Goal: Consume media (video, audio)

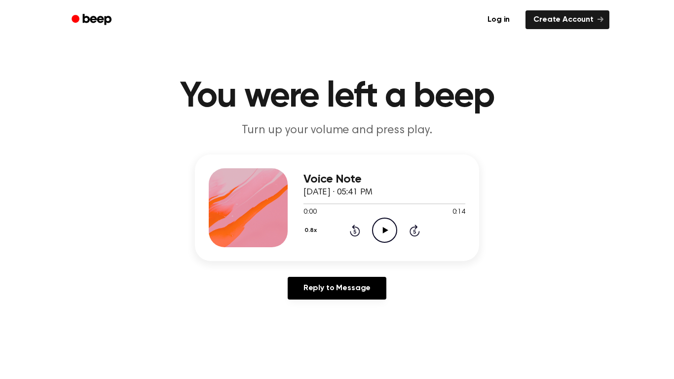
click at [384, 241] on icon "Play Audio" at bounding box center [384, 230] width 25 height 25
click at [368, 237] on div "0.8x Rewind 5 seconds Pause Audio Skip 5 seconds" at bounding box center [384, 230] width 162 height 25
click at [350, 236] on icon "Rewind 5 seconds" at bounding box center [354, 230] width 11 height 13
click at [388, 246] on div "Voice Note September 21, 2025 · 05:41 PM 0:12 0:14 Your browser does not suppor…" at bounding box center [384, 207] width 162 height 79
click at [383, 236] on icon "Pause Audio" at bounding box center [384, 230] width 25 height 25
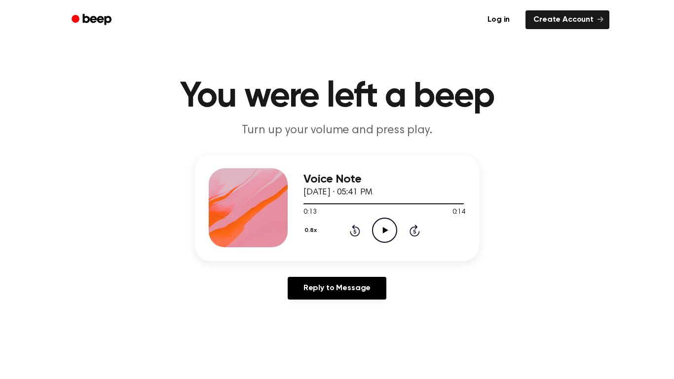
click at [332, 235] on div "0.8x Rewind 5 seconds Play Audio Skip 5 seconds" at bounding box center [384, 230] width 162 height 25
click at [355, 231] on icon at bounding box center [354, 231] width 2 height 4
click at [360, 234] on icon "Rewind 5 seconds" at bounding box center [354, 230] width 11 height 13
click at [371, 239] on div "0.8x Rewind 5 seconds Play Audio Skip 5 seconds" at bounding box center [384, 230] width 162 height 25
click at [358, 234] on icon at bounding box center [355, 230] width 10 height 12
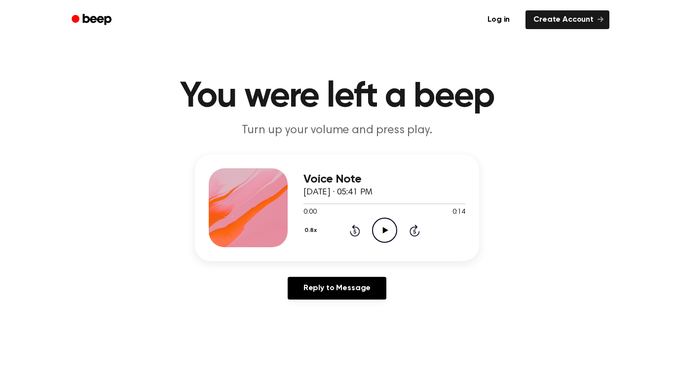
click at [409, 230] on icon "Skip 5 seconds" at bounding box center [414, 230] width 11 height 13
click at [356, 233] on icon at bounding box center [354, 231] width 2 height 4
click at [383, 236] on icon "Play Audio" at bounding box center [384, 230] width 25 height 25
click at [392, 240] on circle at bounding box center [384, 230] width 24 height 24
click at [410, 229] on icon at bounding box center [414, 230] width 10 height 12
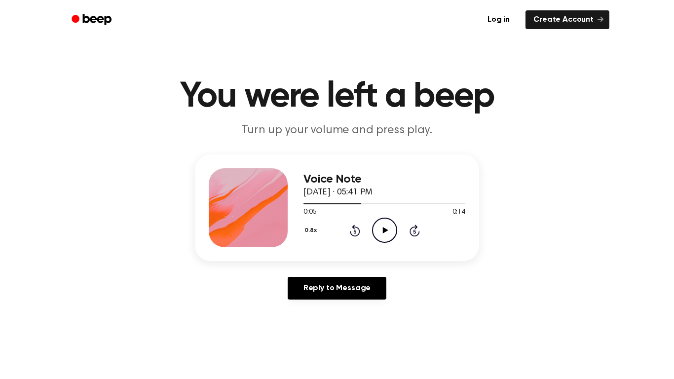
click at [355, 231] on icon at bounding box center [354, 231] width 2 height 4
click at [360, 226] on icon "Rewind 5 seconds" at bounding box center [354, 230] width 11 height 13
click at [396, 237] on icon "Play Audio" at bounding box center [384, 230] width 25 height 25
click at [409, 235] on icon "Skip 5 seconds" at bounding box center [414, 230] width 11 height 13
click at [355, 232] on icon "Rewind 5 seconds" at bounding box center [354, 230] width 11 height 13
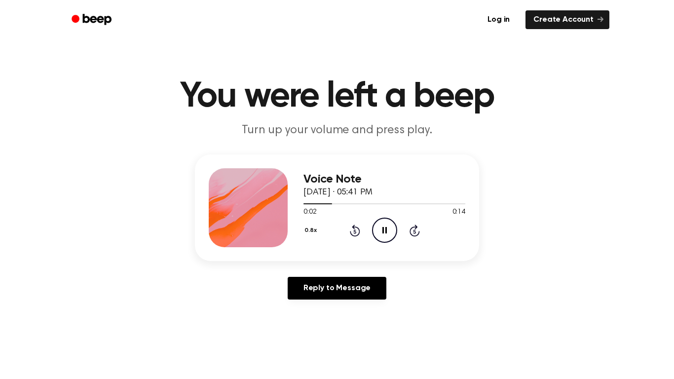
click at [409, 233] on icon "Skip 5 seconds" at bounding box center [414, 230] width 11 height 13
click at [355, 231] on icon at bounding box center [354, 231] width 2 height 4
click at [355, 232] on icon "Rewind 5 seconds" at bounding box center [354, 230] width 11 height 13
click at [391, 232] on icon "Pause Audio" at bounding box center [384, 230] width 25 height 25
click at [298, 237] on div "Voice Note September 21, 2025 · 05:41 PM 0:01 0:14 Your browser does not suppor…" at bounding box center [337, 207] width 284 height 107
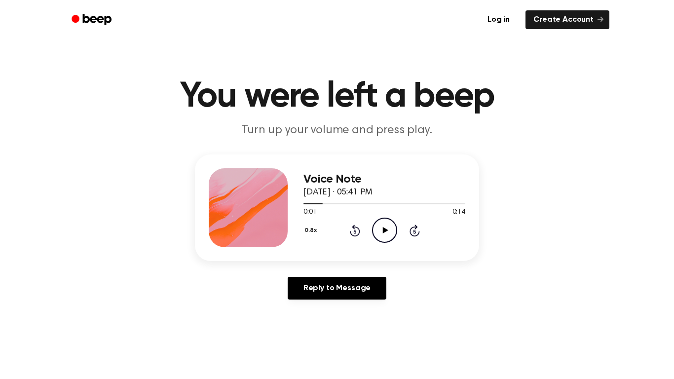
click at [310, 230] on button "0.8x" at bounding box center [311, 230] width 17 height 17
click at [389, 226] on icon "Play Audio" at bounding box center [384, 230] width 25 height 25
click at [358, 225] on icon "Rewind 5 seconds" at bounding box center [354, 230] width 11 height 13
click at [377, 227] on icon "Pause Audio" at bounding box center [384, 230] width 25 height 25
click at [388, 232] on icon "Play Audio" at bounding box center [384, 230] width 25 height 25
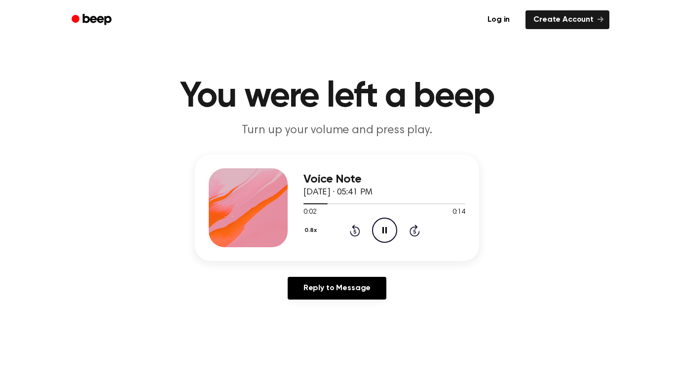
click at [383, 231] on icon at bounding box center [384, 230] width 4 height 6
click at [391, 237] on icon "Play Audio" at bounding box center [384, 230] width 25 height 25
click at [386, 237] on icon "Pause Audio" at bounding box center [384, 230] width 25 height 25
click at [382, 237] on icon "Play Audio" at bounding box center [384, 230] width 25 height 25
click at [385, 233] on icon at bounding box center [384, 230] width 4 height 6
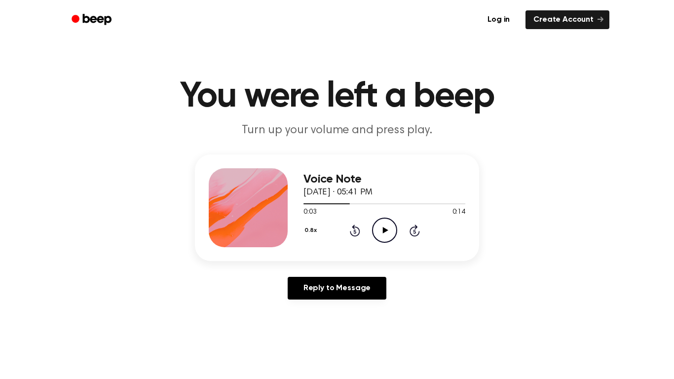
click at [394, 227] on icon "Play Audio" at bounding box center [384, 230] width 25 height 25
click at [385, 239] on icon "Pause Audio" at bounding box center [384, 230] width 25 height 25
click at [395, 238] on icon "Play Audio" at bounding box center [384, 230] width 25 height 25
click at [386, 241] on icon "Pause Audio" at bounding box center [384, 230] width 25 height 25
click at [355, 231] on icon at bounding box center [354, 231] width 2 height 4
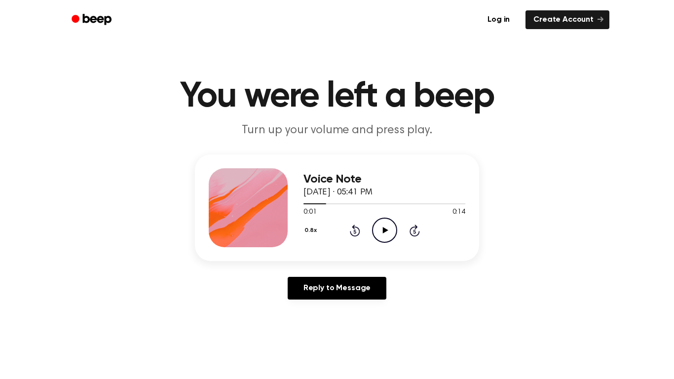
click at [392, 236] on icon "Play Audio" at bounding box center [384, 230] width 25 height 25
click at [386, 238] on icon "Pause Audio" at bounding box center [384, 230] width 25 height 25
click at [390, 234] on icon "Play Audio" at bounding box center [384, 230] width 25 height 25
click at [392, 231] on icon "Pause Audio" at bounding box center [384, 230] width 25 height 25
click at [390, 228] on icon "Play Audio" at bounding box center [384, 230] width 25 height 25
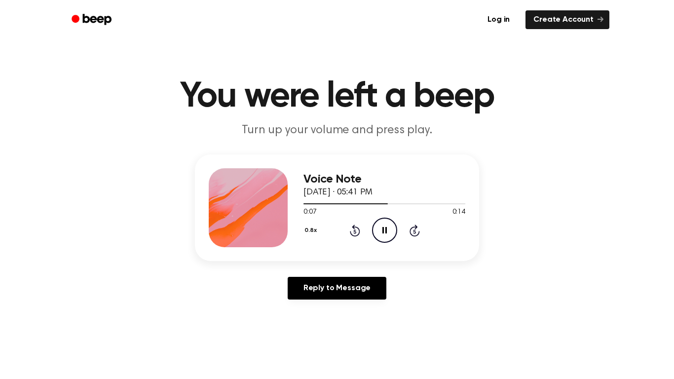
click at [383, 232] on icon at bounding box center [384, 230] width 4 height 6
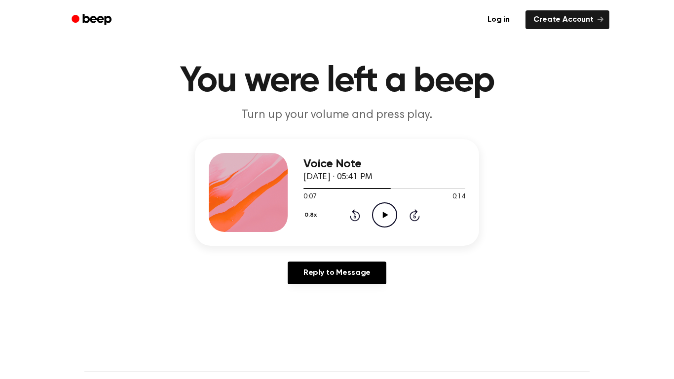
scroll to position [18, 0]
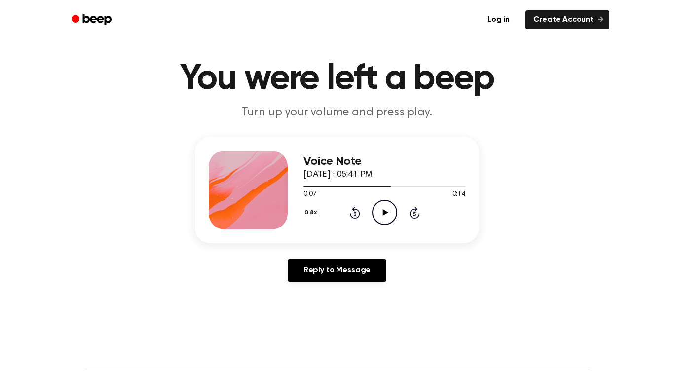
click at [390, 212] on icon "Play Audio" at bounding box center [384, 212] width 25 height 25
click at [393, 219] on icon "Pause Audio" at bounding box center [384, 212] width 25 height 25
click at [385, 224] on icon "Play Audio" at bounding box center [384, 212] width 25 height 25
click at [388, 216] on icon "Pause Audio" at bounding box center [384, 212] width 25 height 25
click at [355, 214] on icon at bounding box center [354, 214] width 2 height 4
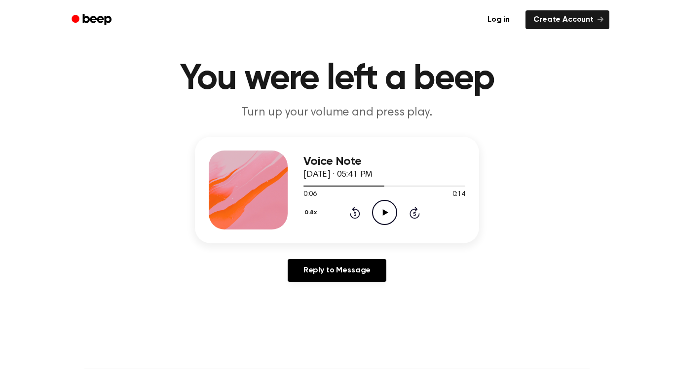
click at [386, 219] on icon "Play Audio" at bounding box center [384, 212] width 25 height 25
click at [382, 216] on icon "Pause Audio" at bounding box center [384, 212] width 25 height 25
click at [393, 219] on icon "Play Audio" at bounding box center [384, 212] width 25 height 25
click at [381, 219] on icon "Pause Audio" at bounding box center [384, 212] width 25 height 25
click at [381, 215] on icon "Play Audio" at bounding box center [384, 212] width 25 height 25
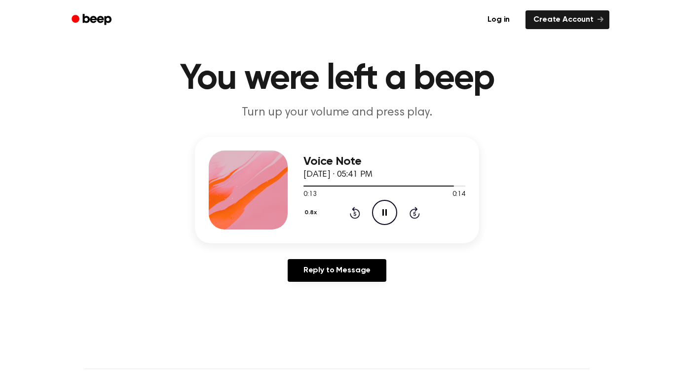
click at [355, 214] on icon at bounding box center [354, 214] width 2 height 4
click at [388, 214] on icon "Pause Audio" at bounding box center [384, 212] width 25 height 25
click at [385, 209] on icon "Play Audio" at bounding box center [384, 212] width 25 height 25
click at [386, 212] on icon at bounding box center [384, 212] width 4 height 6
click at [395, 218] on icon "Play Audio" at bounding box center [384, 212] width 25 height 25
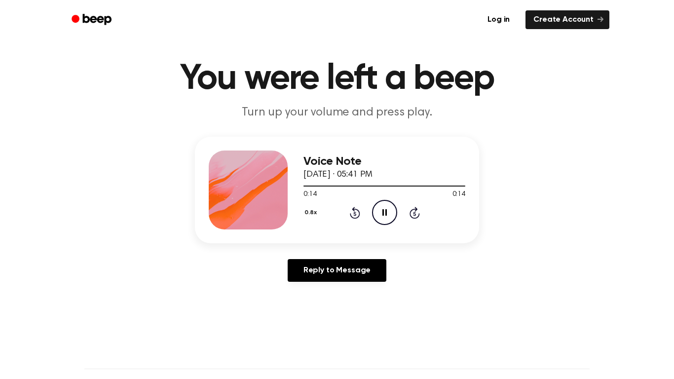
click at [366, 211] on div "0.8x Rewind 5 seconds Pause Audio Skip 5 seconds" at bounding box center [384, 212] width 162 height 25
click at [355, 214] on icon at bounding box center [354, 214] width 2 height 4
click at [392, 215] on icon "Play Audio" at bounding box center [384, 212] width 25 height 25
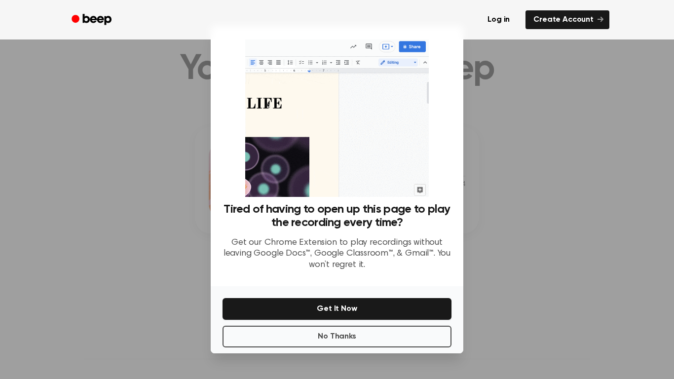
scroll to position [36, 0]
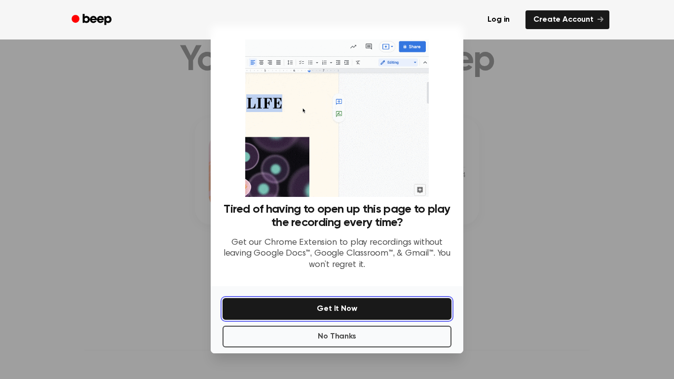
click at [368, 314] on button "Get It Now" at bounding box center [336, 309] width 229 height 22
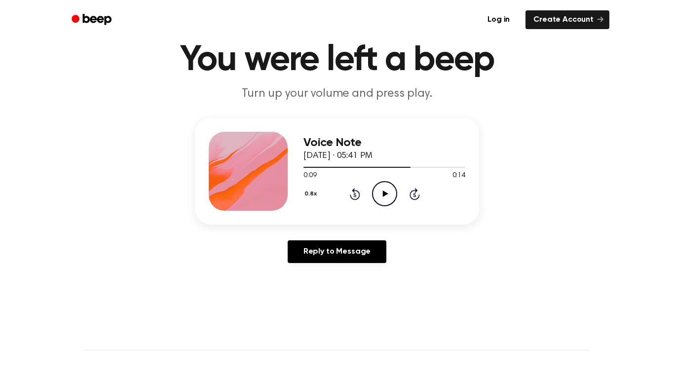
click at [387, 191] on icon "Play Audio" at bounding box center [384, 193] width 25 height 25
click at [393, 193] on icon "Pause Audio" at bounding box center [384, 193] width 25 height 25
